Goal: Task Accomplishment & Management: Manage account settings

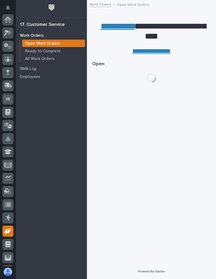
scroll to position [39, 0]
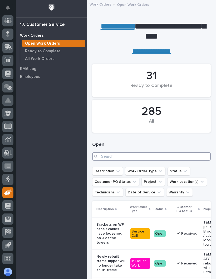
click at [170, 155] on input "Search" at bounding box center [151, 156] width 119 height 8
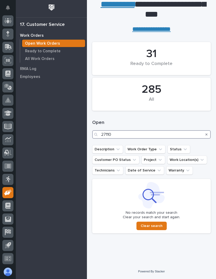
scroll to position [21, 0]
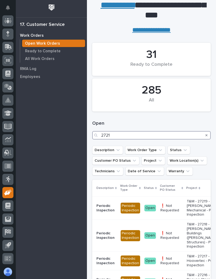
type input "27210"
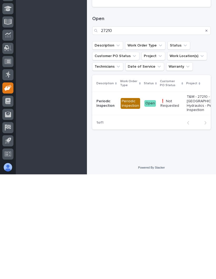
click at [175, 203] on p "❗ Not Requested" at bounding box center [172, 207] width 22 height 9
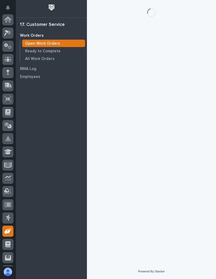
scroll to position [39, 0]
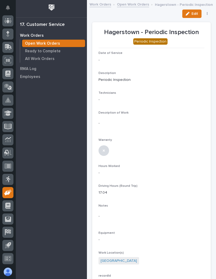
click at [194, 11] on button "Edit" at bounding box center [192, 13] width 19 height 8
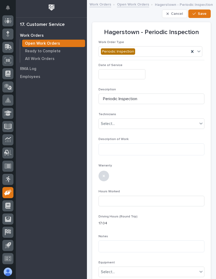
click at [132, 75] on input "text" at bounding box center [122, 74] width 47 height 10
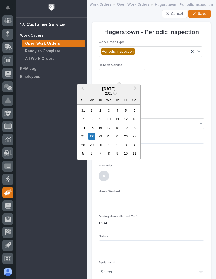
click at [92, 133] on div "22" at bounding box center [91, 135] width 7 height 7
type input "**********"
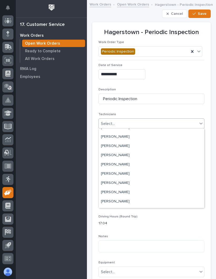
scroll to position [61, 0]
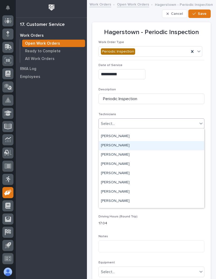
click at [136, 144] on div "[PERSON_NAME]" at bounding box center [152, 145] width 106 height 9
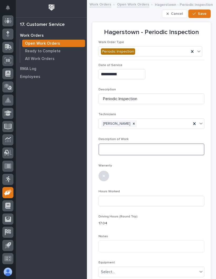
click at [141, 147] on textarea at bounding box center [152, 149] width 106 height 12
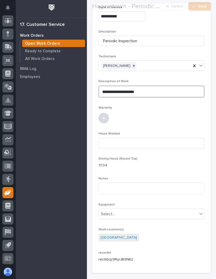
scroll to position [66, 0]
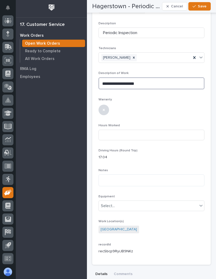
type textarea "**********"
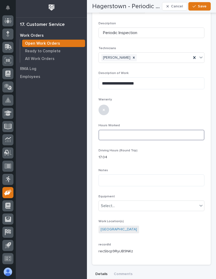
click at [156, 132] on input at bounding box center [152, 135] width 106 height 11
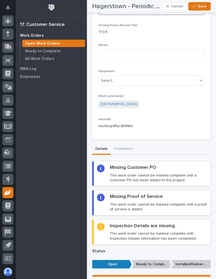
scroll to position [203, 0]
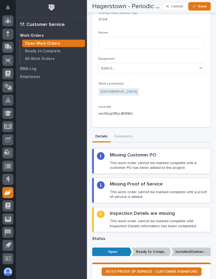
type input "1"
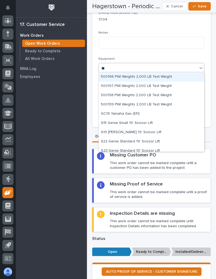
click at [148, 130] on div "S19 [PERSON_NAME] 19' Scissor Lift" at bounding box center [152, 132] width 106 height 9
type input "**"
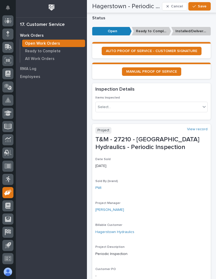
scroll to position [423, 0]
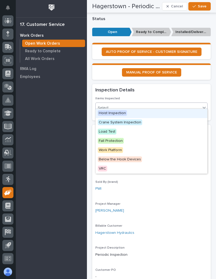
click at [123, 111] on span "Hoist Inspection" at bounding box center [112, 113] width 29 height 6
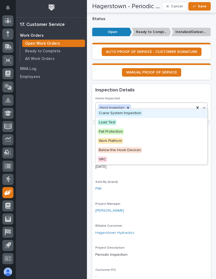
click at [137, 112] on span "Crane System Inspection" at bounding box center [120, 113] width 45 height 6
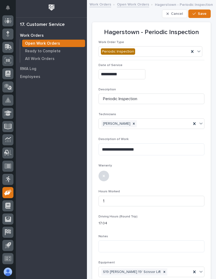
scroll to position [0, 0]
click at [202, 12] on span "Save" at bounding box center [202, 13] width 9 height 5
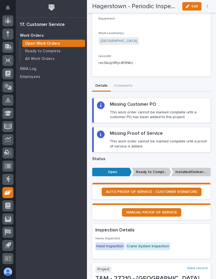
scroll to position [210, 0]
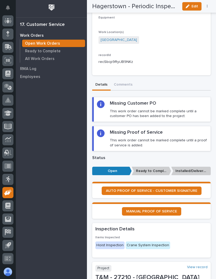
click at [181, 186] on link "AUTO PROOF OF SERVICE - CUSTOMER SIGNATURE" at bounding box center [152, 190] width 100 height 8
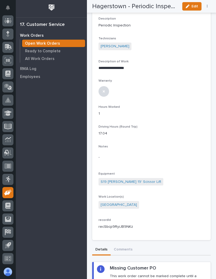
scroll to position [55, 0]
click at [195, 3] on button "Edit" at bounding box center [192, 6] width 19 height 8
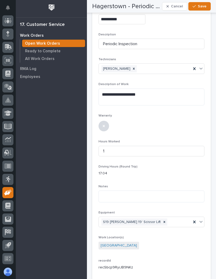
click at [203, 7] on span "Save" at bounding box center [202, 6] width 9 height 5
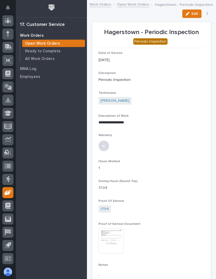
scroll to position [0, 0]
click at [207, 13] on icon "button" at bounding box center [207, 14] width 1 height 4
click at [198, 24] on span "✔️ Work is Done" at bounding box center [191, 24] width 28 height 6
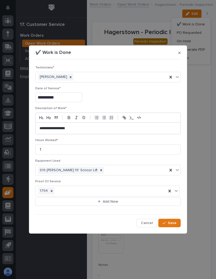
click at [167, 218] on button "Save" at bounding box center [170, 222] width 22 height 8
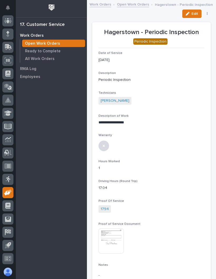
click at [208, 14] on icon "button" at bounding box center [207, 14] width 1 height 4
click at [142, 14] on div "Edit PO Requested On Hold Reopen Regenerate PDF Cancel" at bounding box center [151, 13] width 119 height 8
